Goal: Task Accomplishment & Management: Use online tool/utility

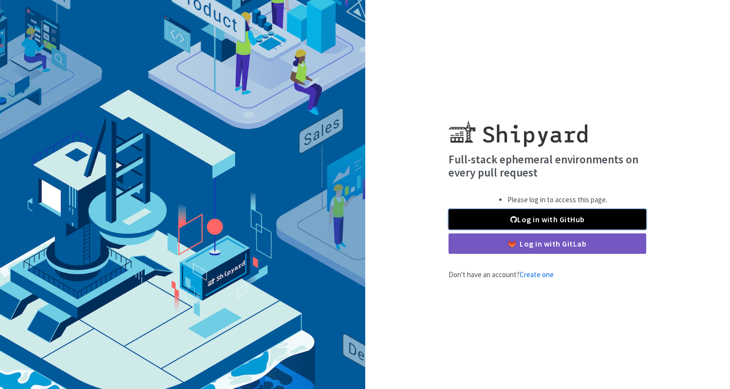
click at [508, 222] on link "Log in with GitHub" at bounding box center [547, 219] width 198 height 20
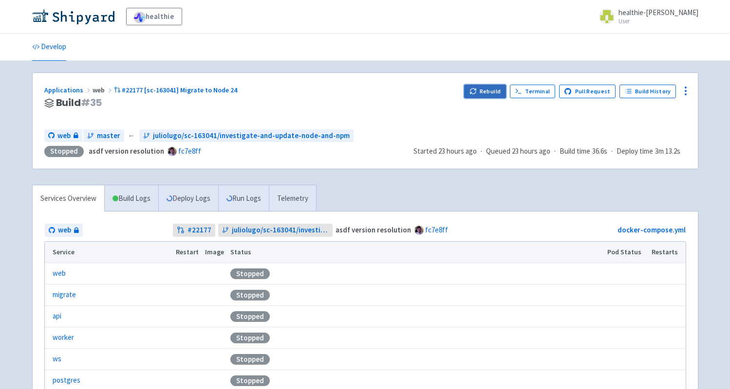
click at [493, 89] on button "Rebuild" at bounding box center [485, 92] width 42 height 14
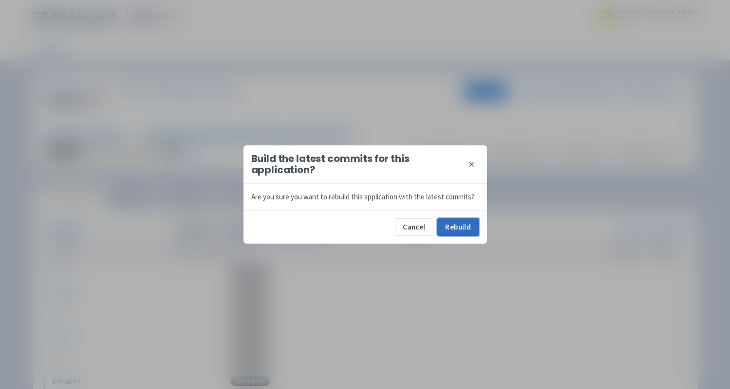
click at [467, 223] on button "Rebuild" at bounding box center [458, 228] width 42 height 18
